Goal: Transaction & Acquisition: Book appointment/travel/reservation

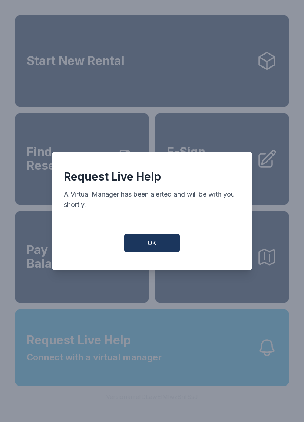
click at [157, 244] on button "OK" at bounding box center [152, 243] width 56 height 19
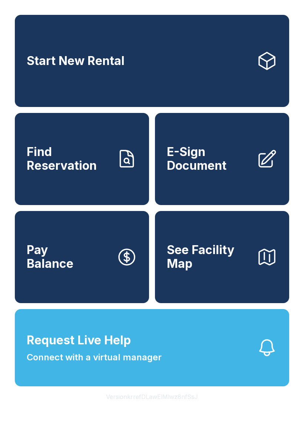
click at [264, 358] on icon "button" at bounding box center [267, 347] width 21 height 21
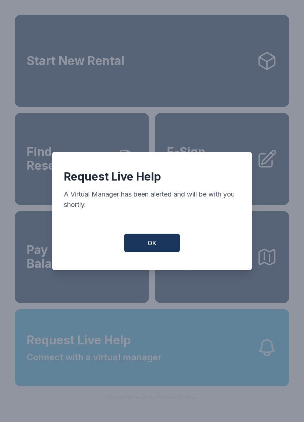
click at [156, 252] on button "OK" at bounding box center [152, 243] width 56 height 19
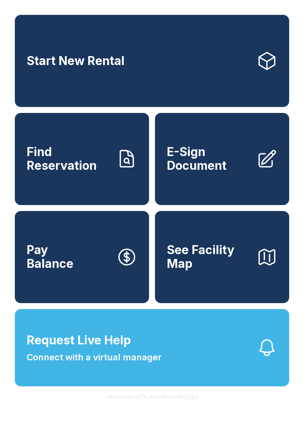
click at [91, 68] on span "Start New Rental" at bounding box center [76, 61] width 98 height 14
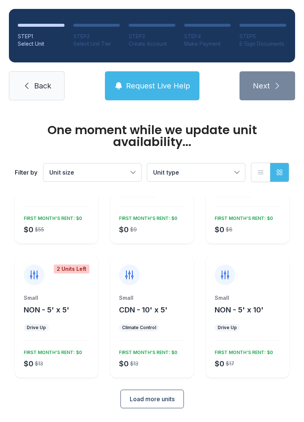
scroll to position [76, 0]
click at [83, 421] on div "One moment while we update unit availability... Filter by Unit size Unit type L…" at bounding box center [152, 235] width 304 height 405
click at [70, 402] on div "Load more units" at bounding box center [152, 399] width 275 height 19
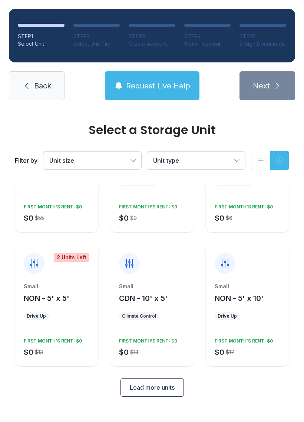
scroll to position [65, 0]
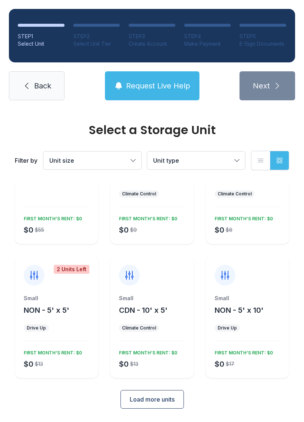
click at [153, 401] on span "Load more units" at bounding box center [152, 399] width 45 height 9
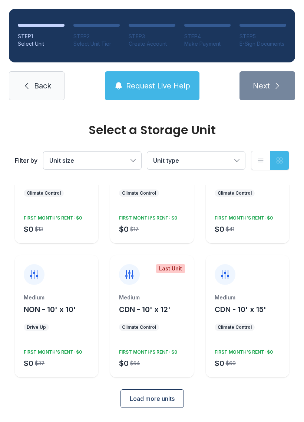
scroll to position [333, 0]
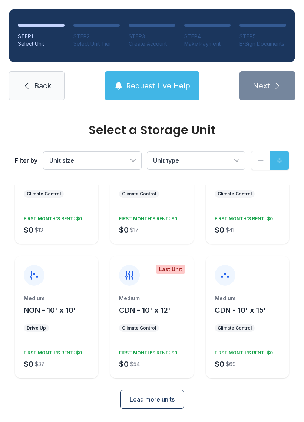
click at [161, 402] on span "Load more units" at bounding box center [152, 399] width 45 height 9
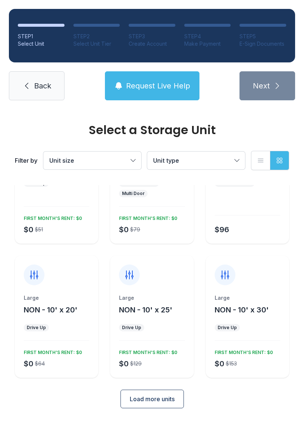
scroll to position [611, 0]
click at [157, 396] on span "Load more units" at bounding box center [152, 399] width 45 height 9
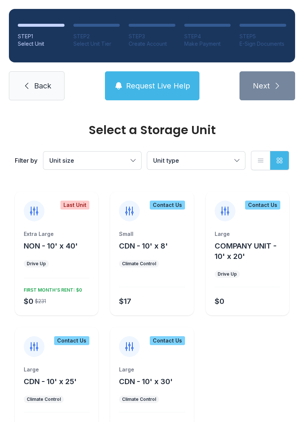
scroll to position [809, 0]
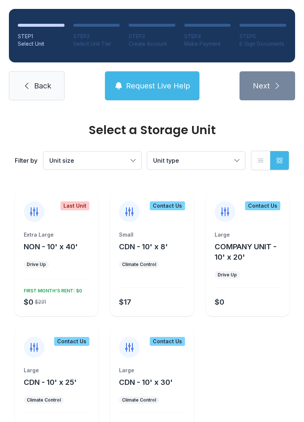
click at [53, 242] on span "NON - 10' x 40'" at bounding box center [51, 246] width 54 height 9
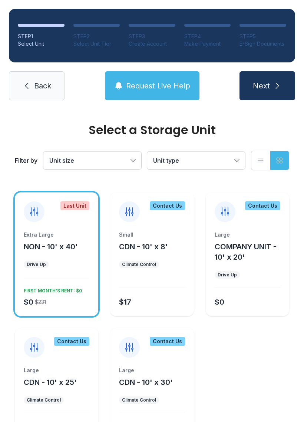
click at [64, 245] on span "NON - 10' x 40'" at bounding box center [51, 246] width 54 height 9
click at [78, 206] on div "Last Unit" at bounding box center [75, 205] width 29 height 9
click at [72, 202] on div "Last Unit" at bounding box center [75, 205] width 29 height 9
click at [69, 251] on span "NON - 10' x 40'" at bounding box center [51, 246] width 54 height 9
click at [64, 244] on span "NON - 10' x 40'" at bounding box center [51, 246] width 54 height 9
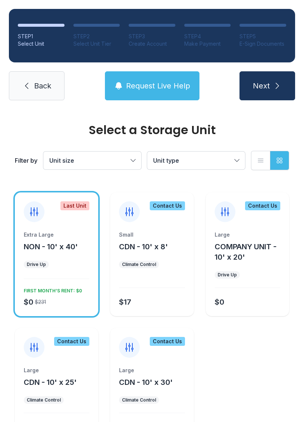
click at [53, 294] on div "$0 $231 FIRST MONTH’S RENT: $0" at bounding box center [55, 296] width 69 height 22
click at [76, 208] on div "Last Unit" at bounding box center [75, 205] width 29 height 9
click at [55, 243] on span "NON - 10' x 40'" at bounding box center [51, 246] width 54 height 9
click at [271, 84] on button "Next" at bounding box center [268, 85] width 56 height 29
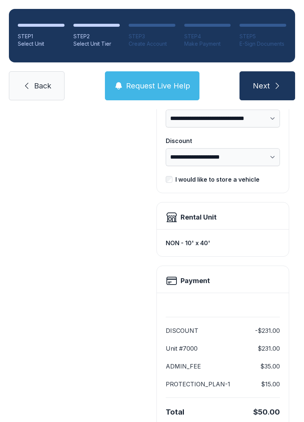
scroll to position [128, 0]
click at [268, 90] on span "Next" at bounding box center [261, 86] width 17 height 10
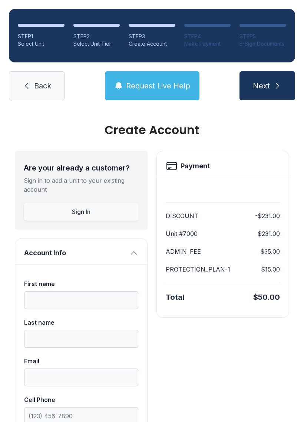
click at [44, 82] on span "Back" at bounding box center [42, 86] width 17 height 10
click at [43, 82] on span "Back" at bounding box center [42, 86] width 17 height 10
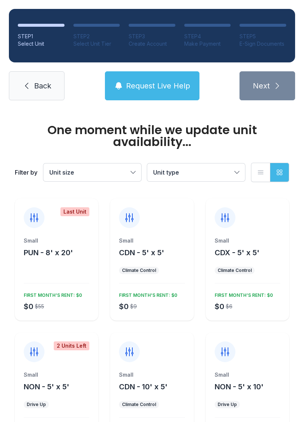
click at [26, 84] on icon at bounding box center [26, 85] width 9 height 9
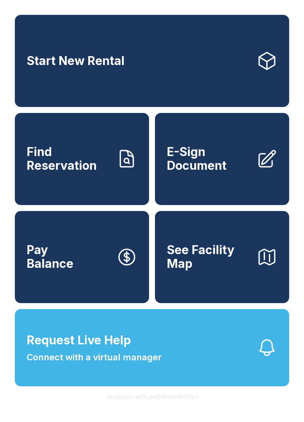
click at [261, 352] on button "Request Live Help Connect with a virtual manager" at bounding box center [152, 347] width 275 height 77
